Goal: Transaction & Acquisition: Book appointment/travel/reservation

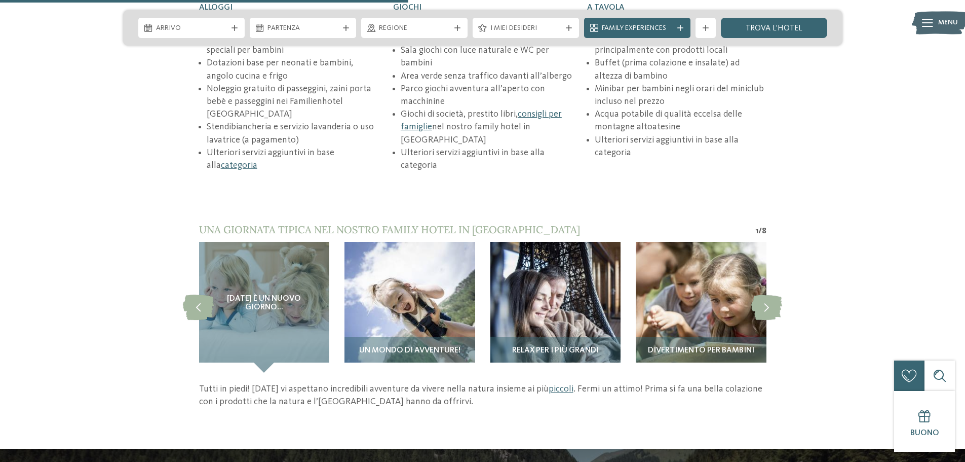
scroll to position [1318, 0]
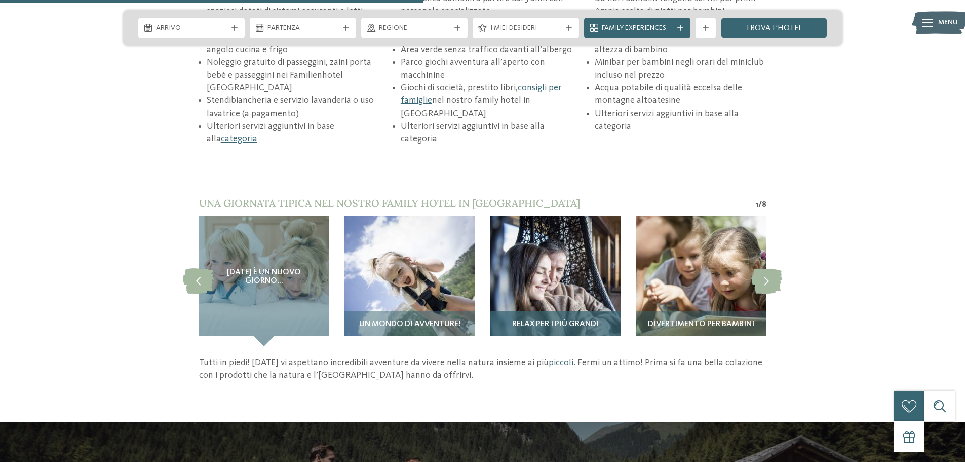
click at [582, 320] on span "Relax per i più grandi" at bounding box center [555, 324] width 87 height 9
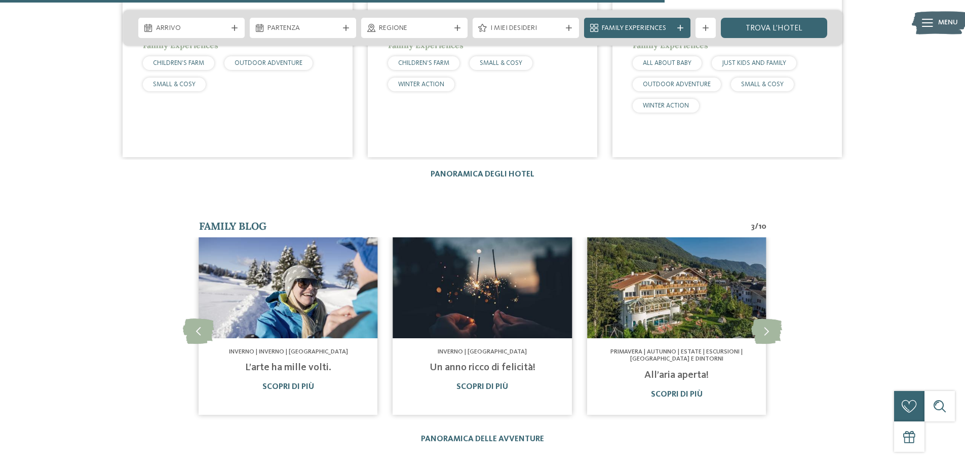
scroll to position [2078, 0]
click at [510, 173] on link "Panoramica degli hotel" at bounding box center [483, 174] width 104 height 8
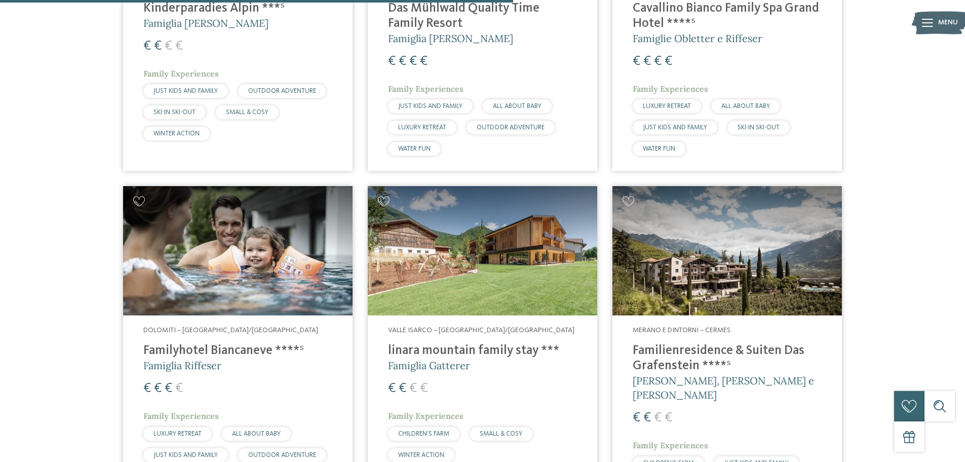
scroll to position [1824, 0]
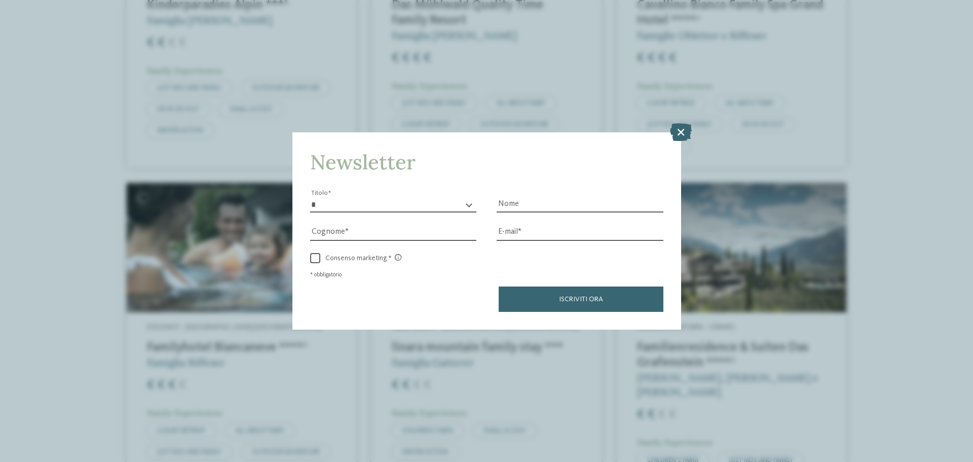
click at [679, 131] on icon at bounding box center [681, 132] width 22 height 18
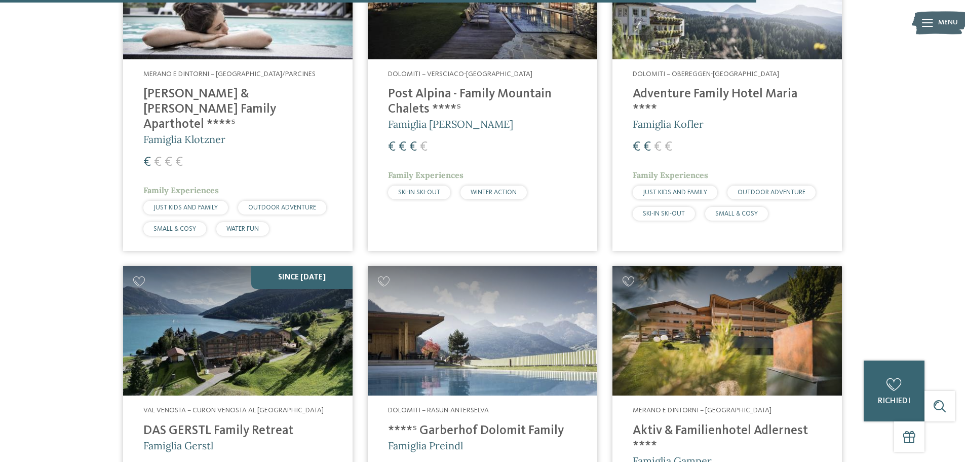
scroll to position [2686, 0]
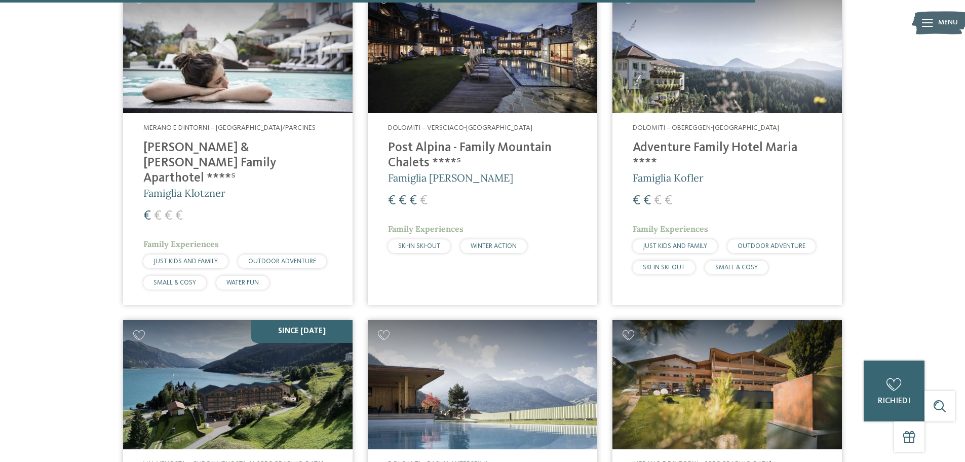
click at [476, 140] on h4 "Post Alpina - Family Mountain Chalets ****ˢ" at bounding box center [482, 155] width 189 height 30
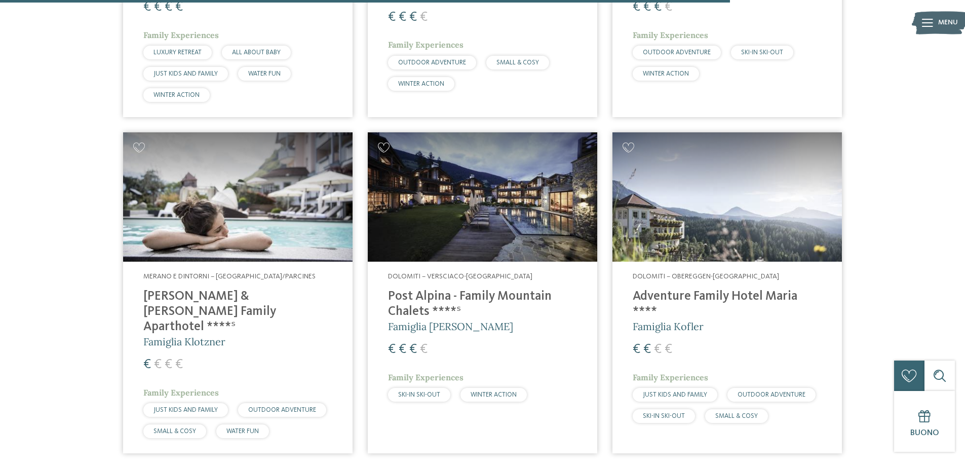
scroll to position [2534, 0]
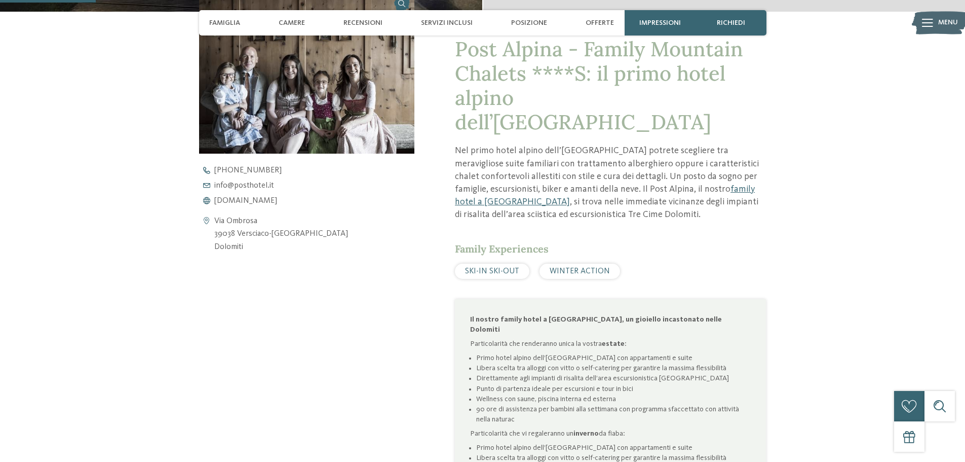
scroll to position [405, 0]
click at [247, 196] on span "www.postalpina.it" at bounding box center [245, 200] width 63 height 8
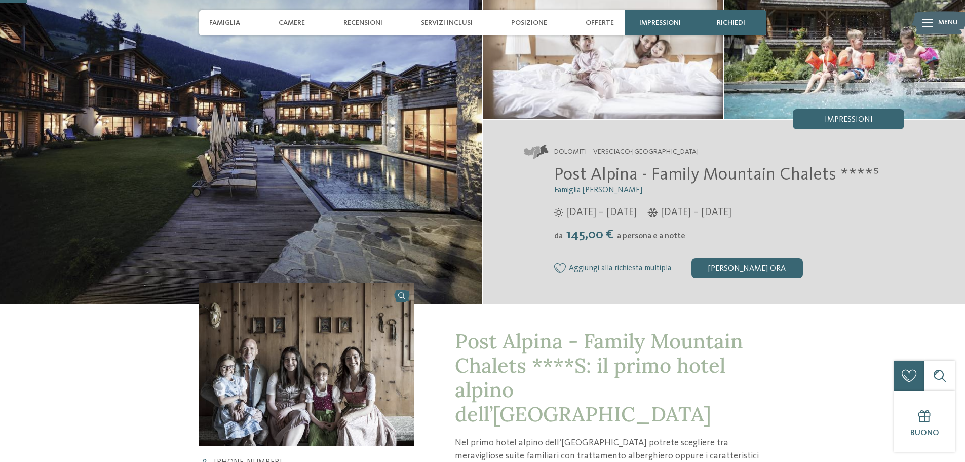
scroll to position [101, 0]
